Goal: Find contact information: Find contact information

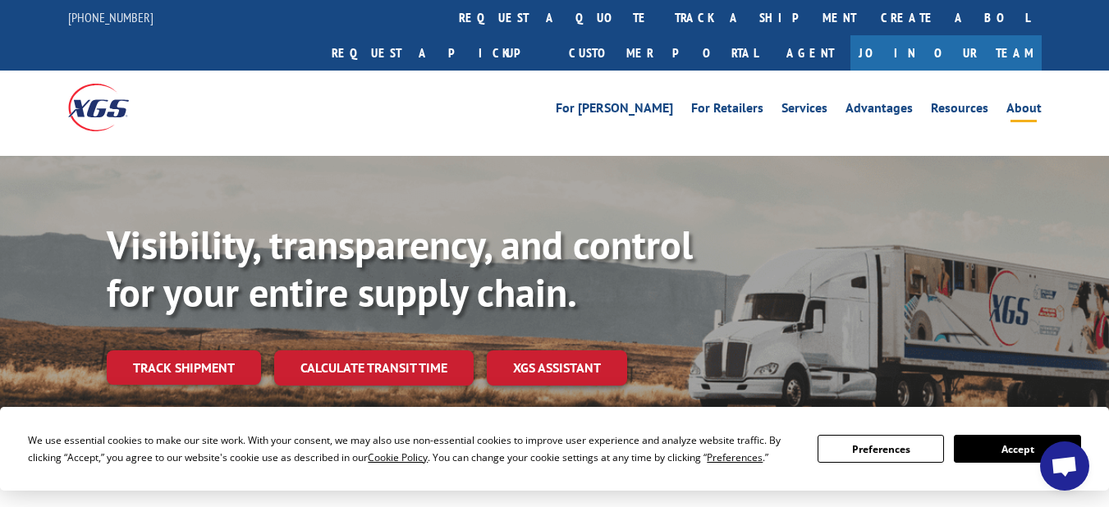
click at [1032, 102] on link "About" at bounding box center [1023, 111] width 35 height 18
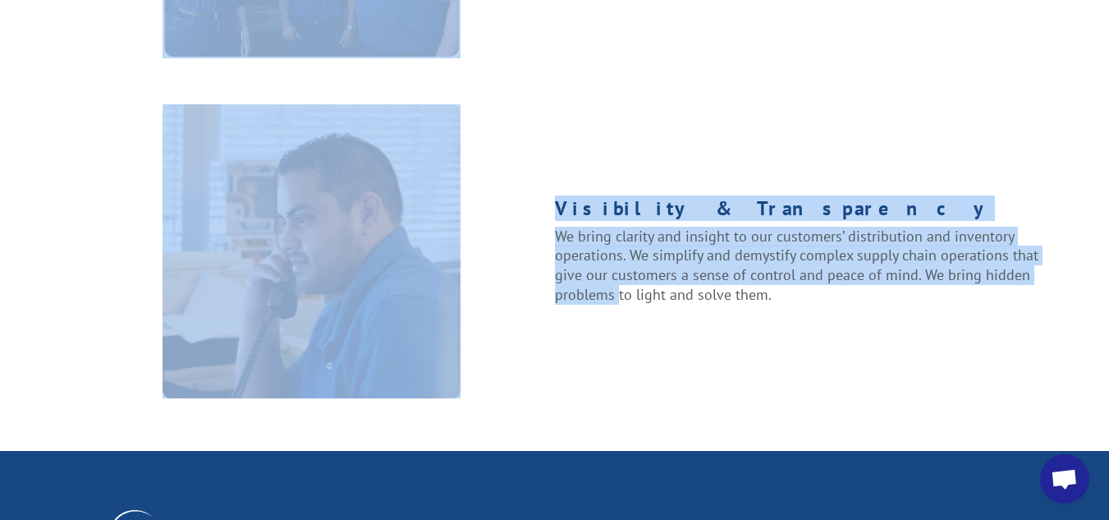
scroll to position [1888, 0]
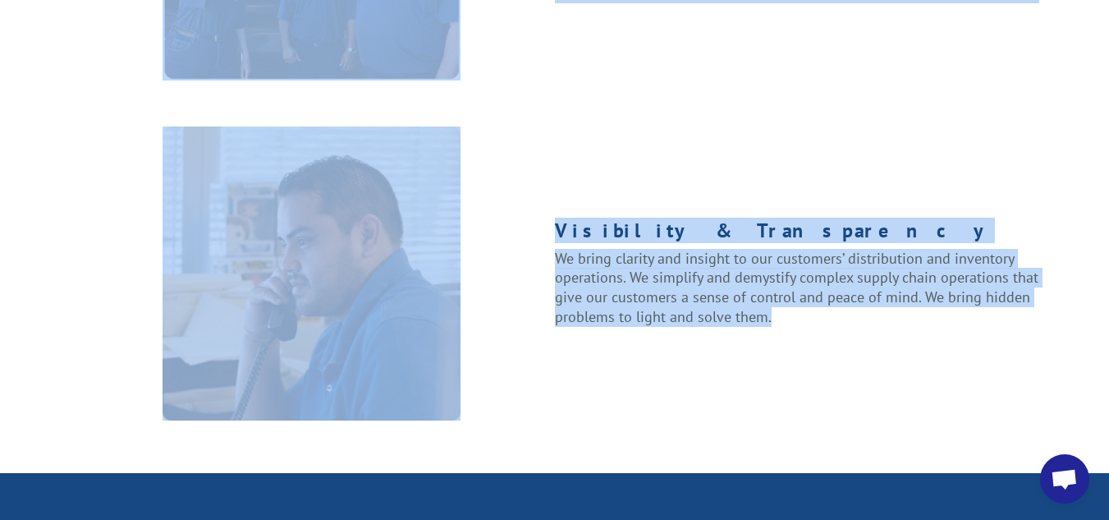
drag, startPoint x: 87, startPoint y: 182, endPoint x: 813, endPoint y: 276, distance: 732.4
copy div "Take control of your supply chain with the expert knowledge and tools of XGS. W…"
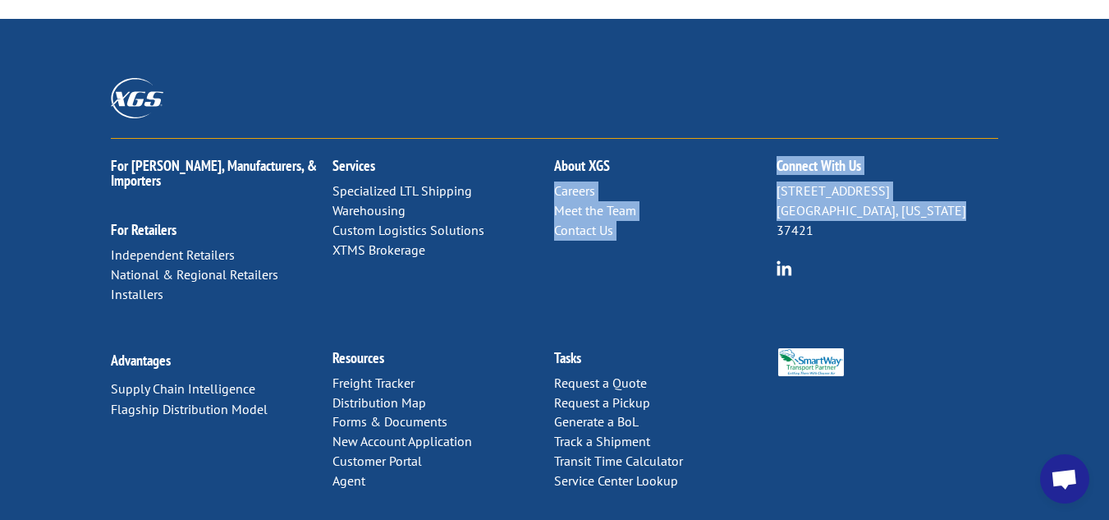
drag, startPoint x: 989, startPoint y: 158, endPoint x: 767, endPoint y: 130, distance: 224.2
click at [770, 139] on div "For Mills, Manufacturers, & Importers For Retailers Independent Retailers Natio…" at bounding box center [554, 234] width 887 height 191
copy div "Careers Meet the Team Contact Us Connect With Us 6137 Shallowford Rd Chattanoog…"
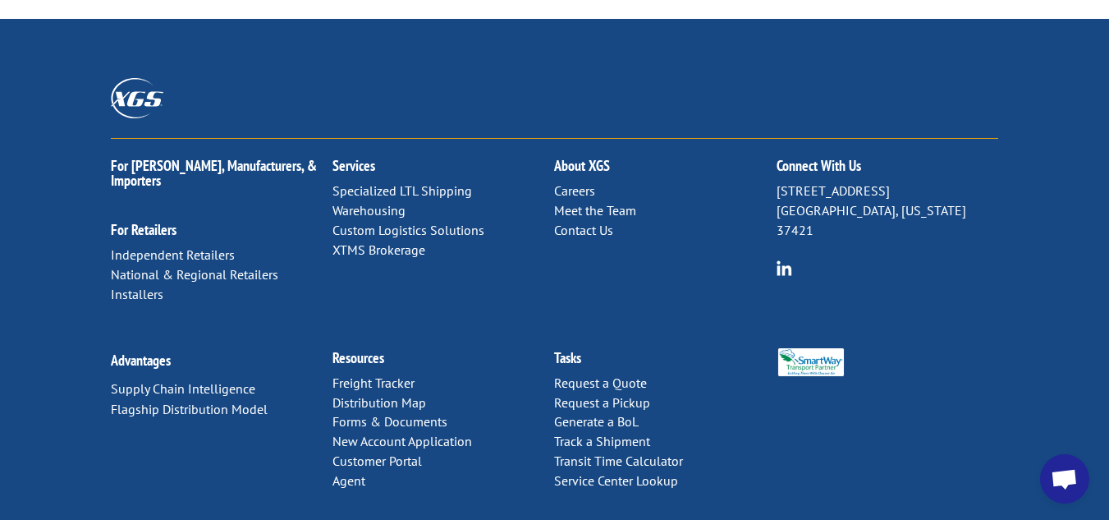
click at [749, 139] on div "About XGS Careers Meet the Team Contact Us" at bounding box center [665, 189] width 222 height 101
drag, startPoint x: 773, startPoint y: 99, endPoint x: 959, endPoint y: 140, distance: 190.0
click at [959, 140] on div "For Mills, Manufacturers, & Importers For Retailers Independent Retailers Natio…" at bounding box center [554, 234] width 887 height 191
click at [973, 181] on p "6137 Shallowford Rd Chattanooga, Tennessee 37421" at bounding box center [888, 210] width 222 height 58
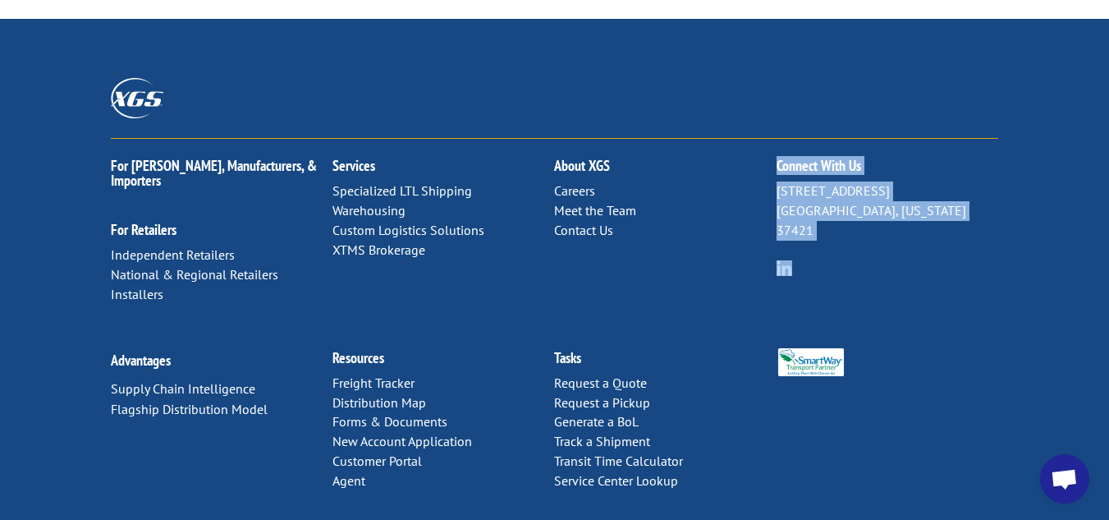
drag, startPoint x: 973, startPoint y: 154, endPoint x: 781, endPoint y: 116, distance: 195.9
click at [781, 158] on div "Connect With Us 6137 Shallowford Rd Chattanooga, Tennessee 37421" at bounding box center [888, 198] width 222 height 81
copy div "Connect With Us 6137 Shallowford Rd Chattanooga, Tennessee 37421"
click at [584, 222] on link "Contact Us" at bounding box center [583, 230] width 59 height 16
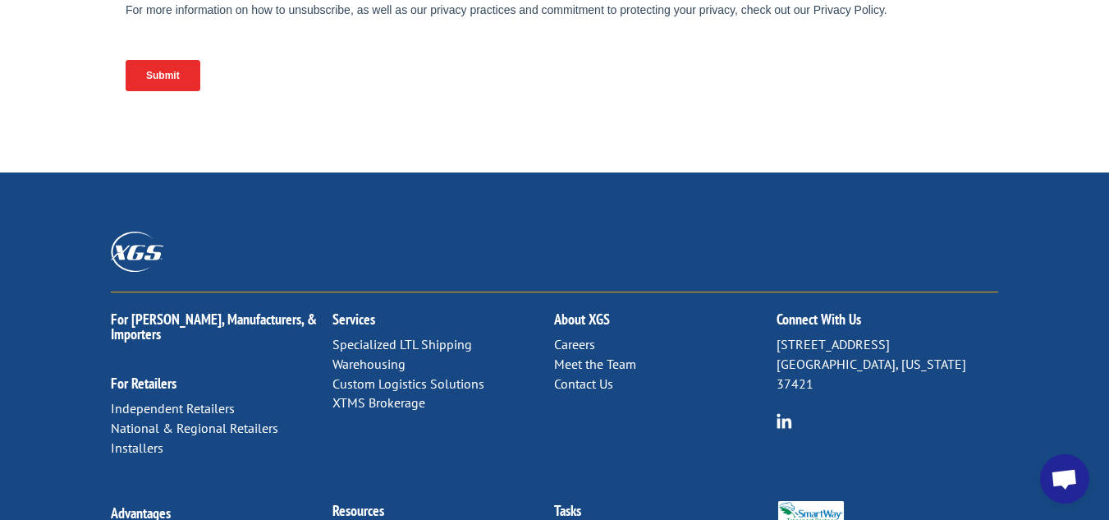
scroll to position [903, 0]
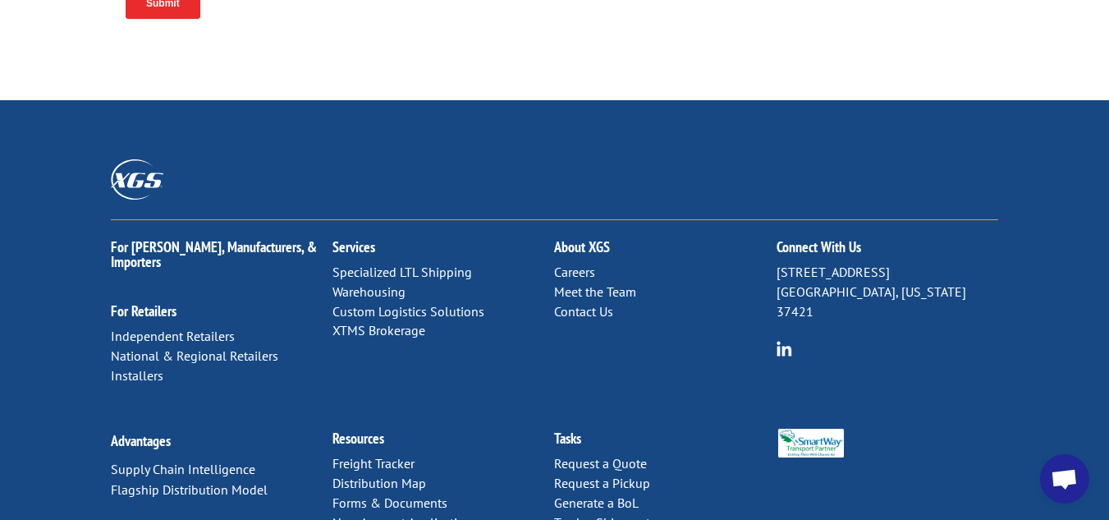
click at [362, 237] on link "Services" at bounding box center [353, 246] width 43 height 19
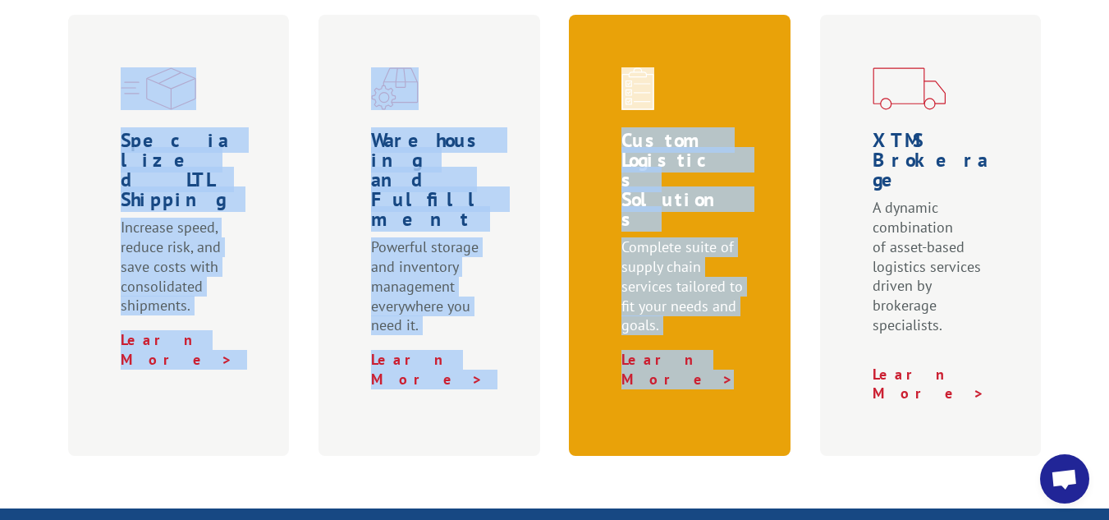
scroll to position [575, 0]
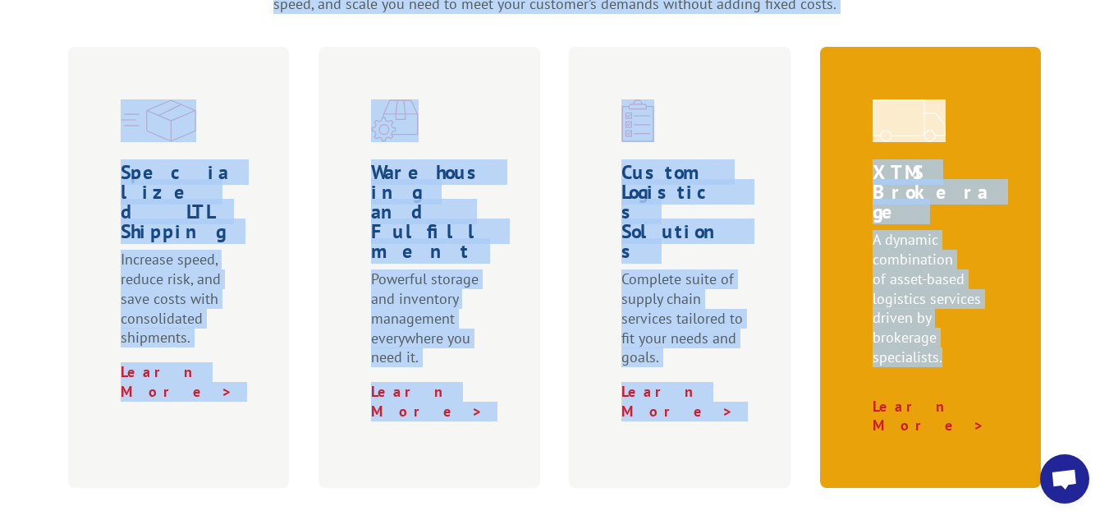
drag, startPoint x: 685, startPoint y: 311, endPoint x: 977, endPoint y: 324, distance: 291.7
click at [977, 324] on div "Services XGS enables unparalleled inventory management and remarkable distribut…" at bounding box center [554, 185] width 1109 height 604
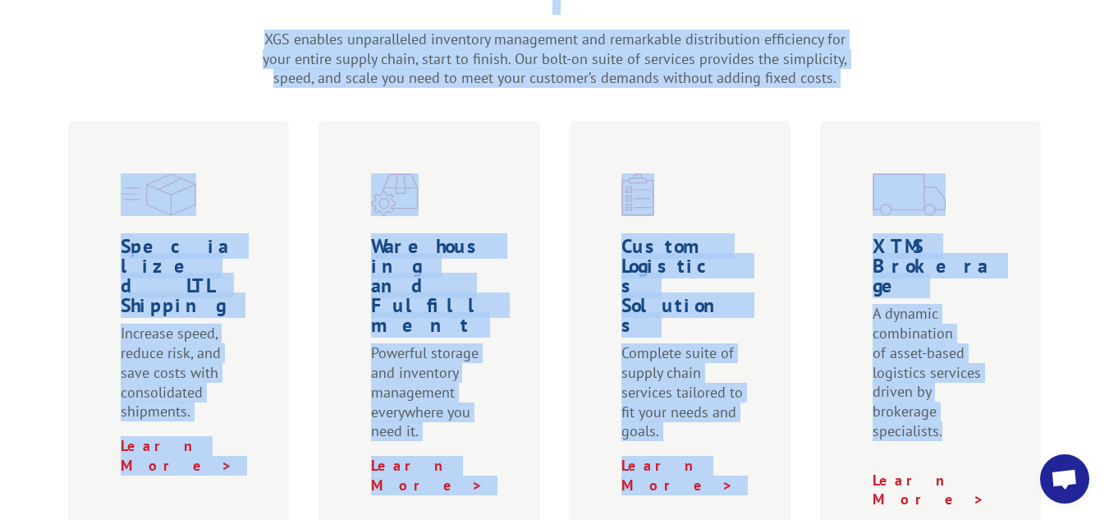
scroll to position [0, 0]
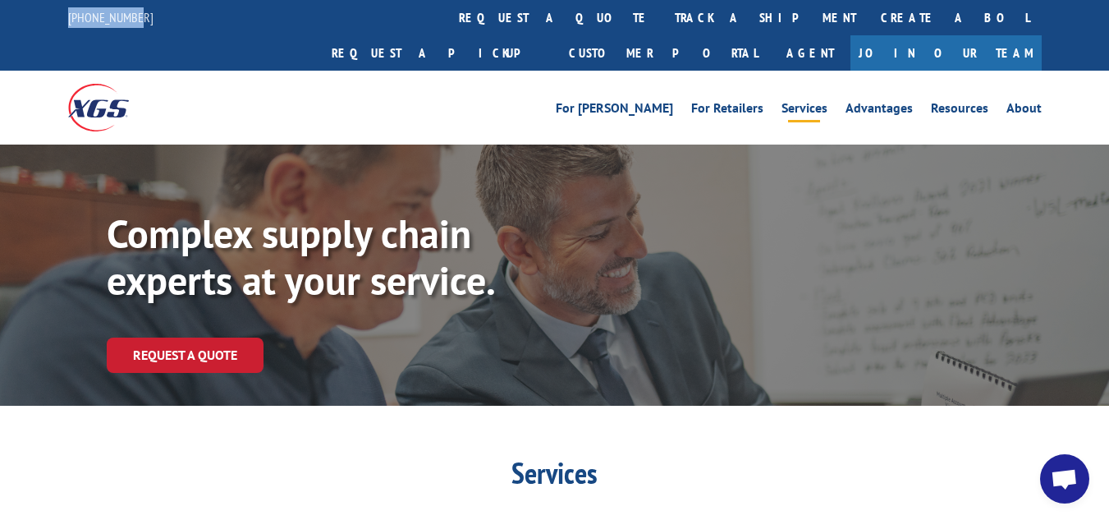
drag, startPoint x: 135, startPoint y: 16, endPoint x: 61, endPoint y: 12, distance: 73.9
click at [61, 13] on div "[PHONE_NUMBER] request a quote track a shipment Create a BOL Request a pickup C…" at bounding box center [554, 35] width 1109 height 71
copy link "[PHONE_NUMBER]"
